Goal: Task Accomplishment & Management: Use online tool/utility

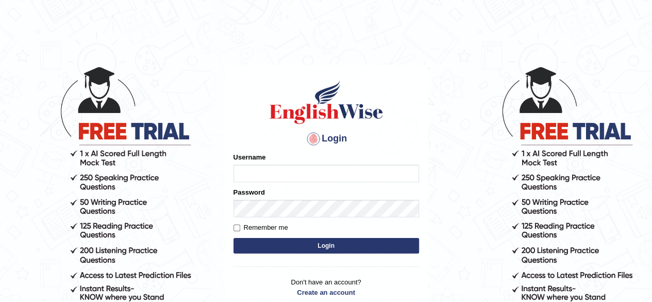
type input "Damanjit"
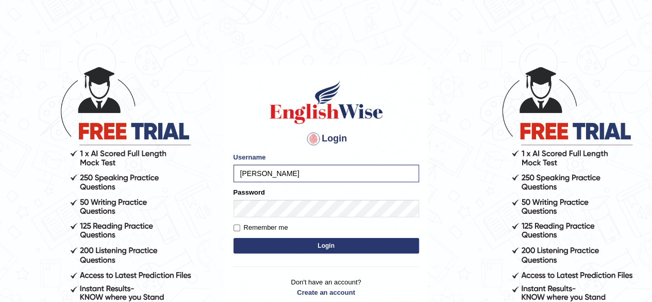
click at [292, 245] on button "Login" at bounding box center [327, 245] width 186 height 15
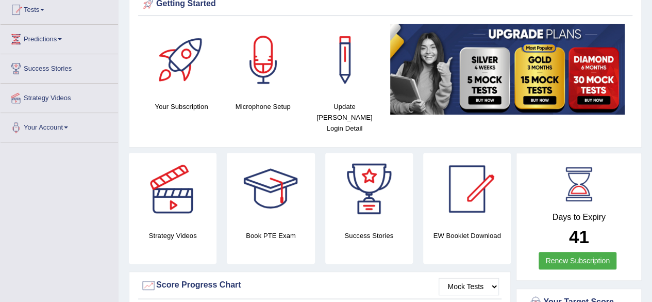
scroll to position [116, 0]
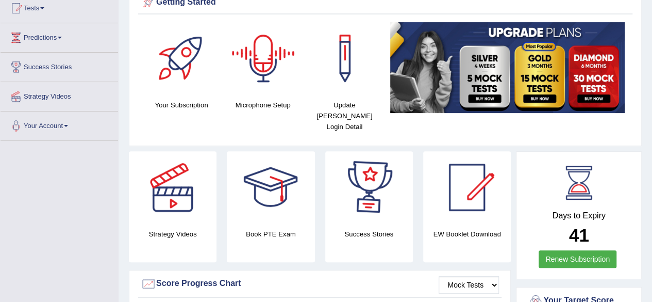
click at [258, 56] on div at bounding box center [263, 58] width 72 height 72
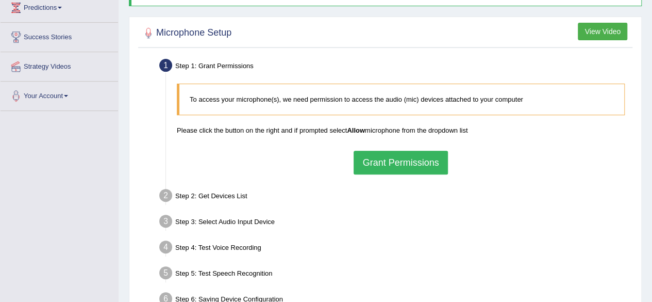
scroll to position [145, 0]
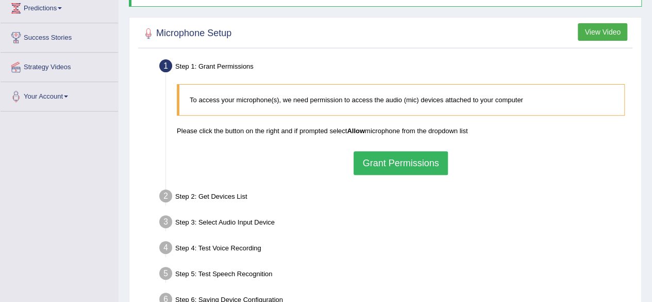
click at [373, 166] on button "Grant Permissions" at bounding box center [401, 163] width 94 height 24
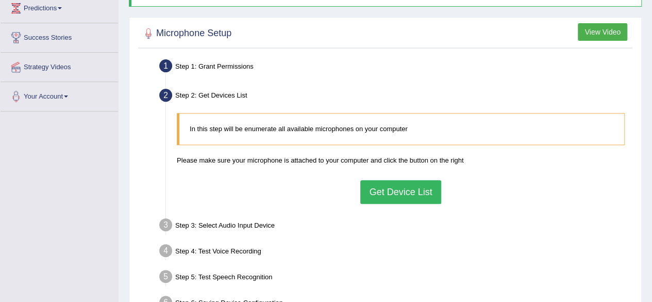
click at [388, 189] on button "Get Device List" at bounding box center [400, 192] width 80 height 24
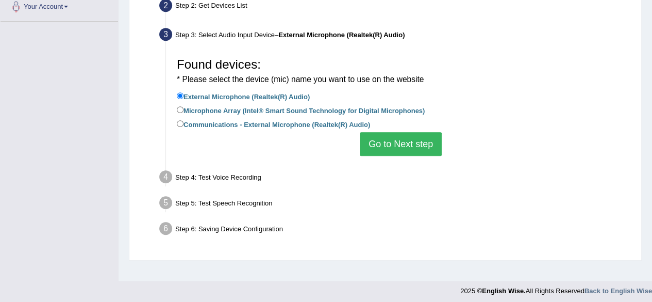
scroll to position [239, 0]
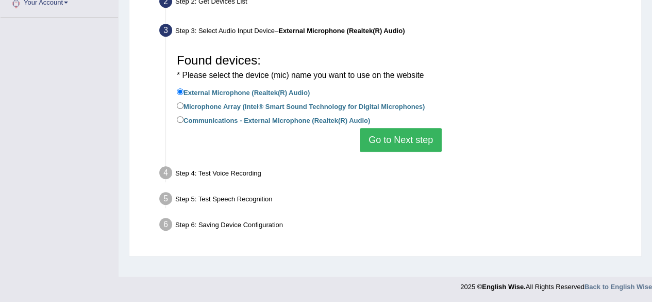
drag, startPoint x: 186, startPoint y: 89, endPoint x: 327, endPoint y: 93, distance: 140.8
click at [327, 93] on li "External Microphone (Realtek(R) Audio)" at bounding box center [401, 93] width 448 height 14
copy label "External Microphone (Realtek(R) Audio)"
drag, startPoint x: 185, startPoint y: 102, endPoint x: 437, endPoint y: 107, distance: 252.7
click at [437, 107] on li "Microphone Array (Intel® Smart Sound Technology for Digital Microphones)" at bounding box center [401, 107] width 448 height 14
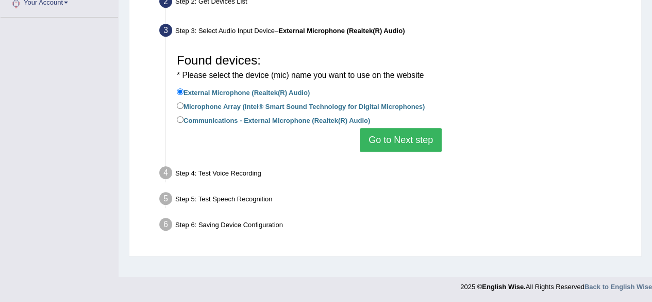
copy label "Microphone Array (Intel® Smart Sound Technology for Digital Microphones)"
drag, startPoint x: 185, startPoint y: 118, endPoint x: 393, endPoint y: 124, distance: 208.4
click at [393, 124] on li "Communications - External Microphone (Realtek(R) Audio)" at bounding box center [401, 121] width 448 height 14
copy label "Communications - External Microphone (Realtek(R) Audio)"
click at [305, 175] on div "Step 4: Test Voice Recording" at bounding box center [396, 174] width 482 height 23
